Goal: Transaction & Acquisition: Purchase product/service

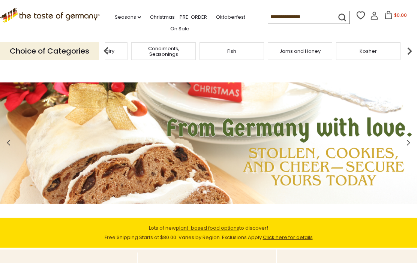
click at [227, 49] on span "Fish" at bounding box center [231, 51] width 9 height 6
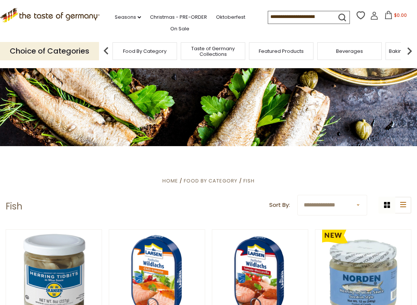
scroll to position [25, 0]
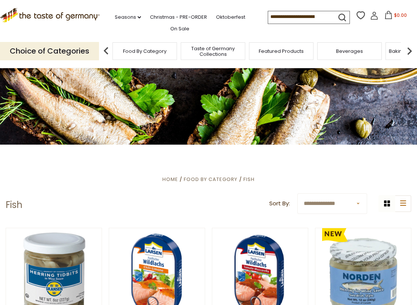
click at [99, 48] on img at bounding box center [106, 50] width 15 height 15
click at [105, 50] on img at bounding box center [106, 50] width 15 height 15
click at [415, 48] on img at bounding box center [409, 50] width 15 height 15
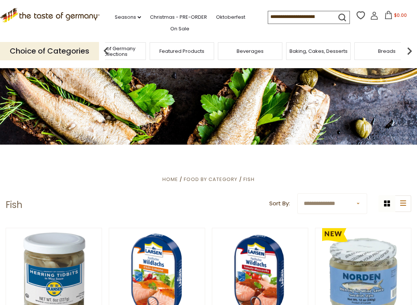
click at [102, 50] on img at bounding box center [106, 50] width 15 height 15
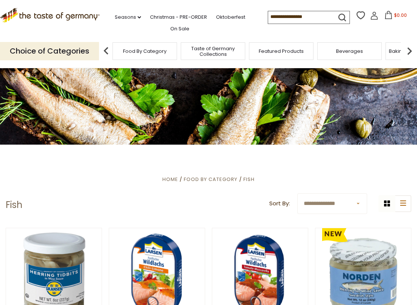
click at [105, 52] on img at bounding box center [106, 50] width 15 height 15
click at [102, 49] on img at bounding box center [106, 50] width 15 height 15
click at [99, 52] on img at bounding box center [106, 50] width 15 height 15
click at [102, 48] on img at bounding box center [106, 50] width 15 height 15
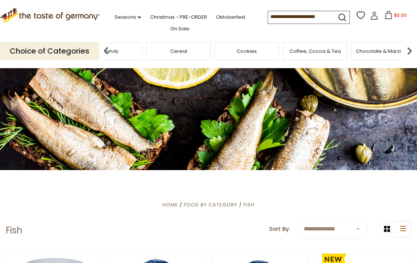
scroll to position [4, 0]
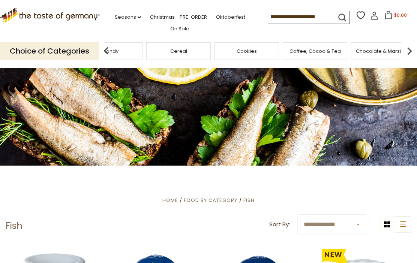
click at [102, 48] on img at bounding box center [106, 50] width 15 height 15
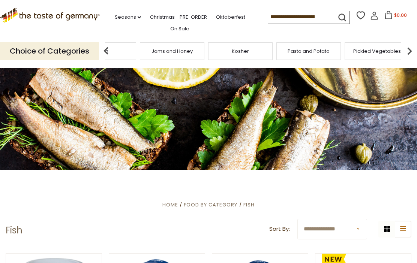
click at [193, 49] on span "Jams and Honey" at bounding box center [171, 51] width 41 height 6
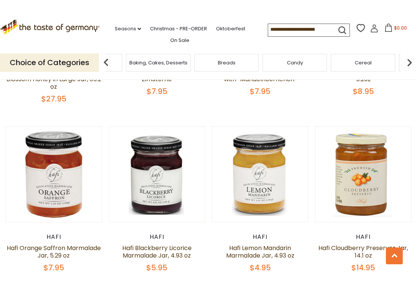
scroll to position [834, 0]
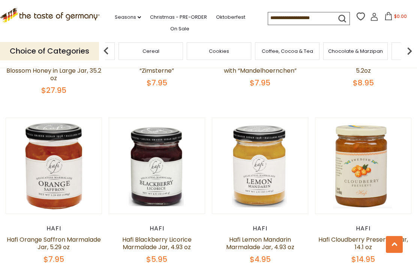
click at [115, 48] on div "Candy" at bounding box center [82, 51] width 64 height 18
click at [115, 49] on div "Candy" at bounding box center [82, 51] width 64 height 18
click at [268, 13] on input at bounding box center [299, 17] width 63 height 10
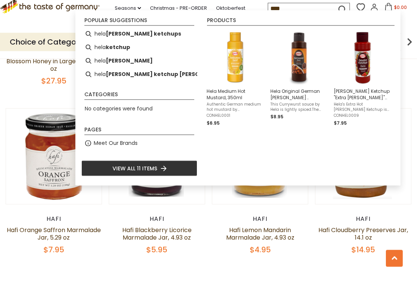
type input "****"
click at [364, 65] on img "Instant Search Results" at bounding box center [362, 66] width 54 height 54
